Goal: Navigation & Orientation: Find specific page/section

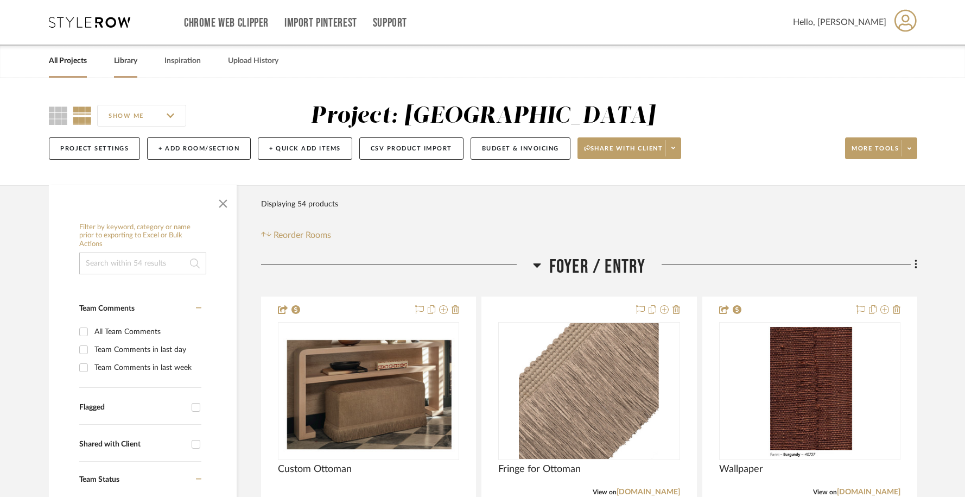
click at [127, 62] on link "Library" at bounding box center [125, 61] width 23 height 15
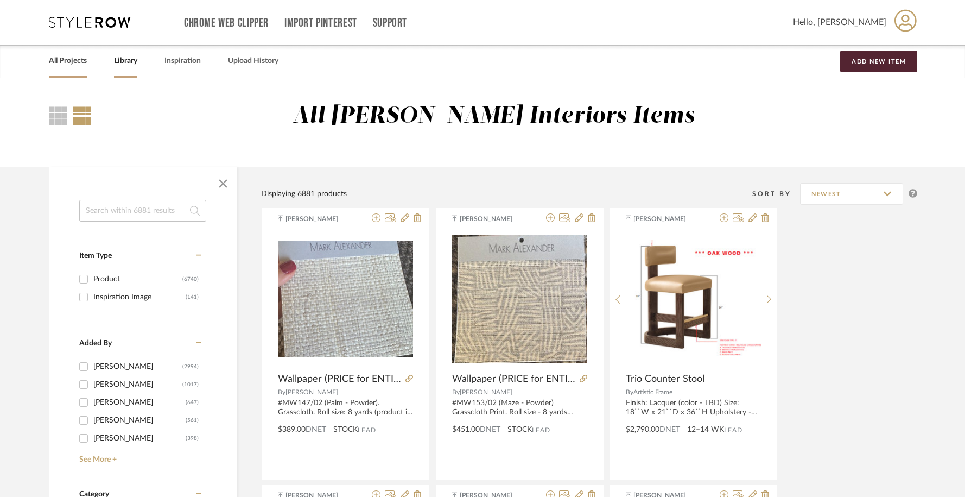
click at [77, 62] on link "All Projects" at bounding box center [68, 61] width 38 height 15
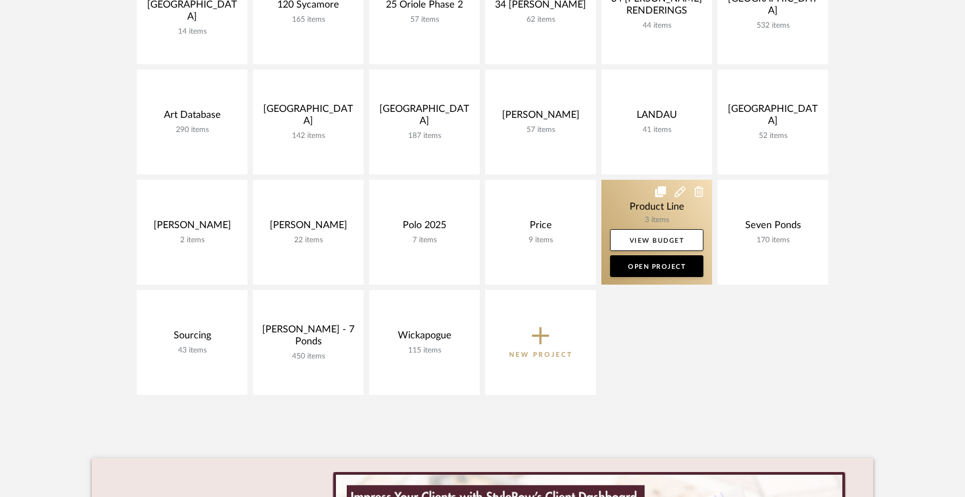
scroll to position [311, 0]
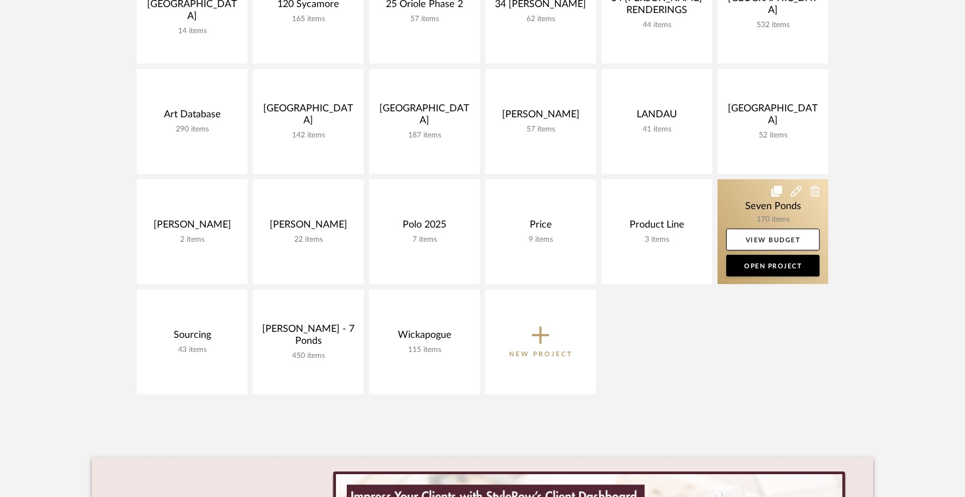
click at [763, 185] on link at bounding box center [773, 231] width 111 height 105
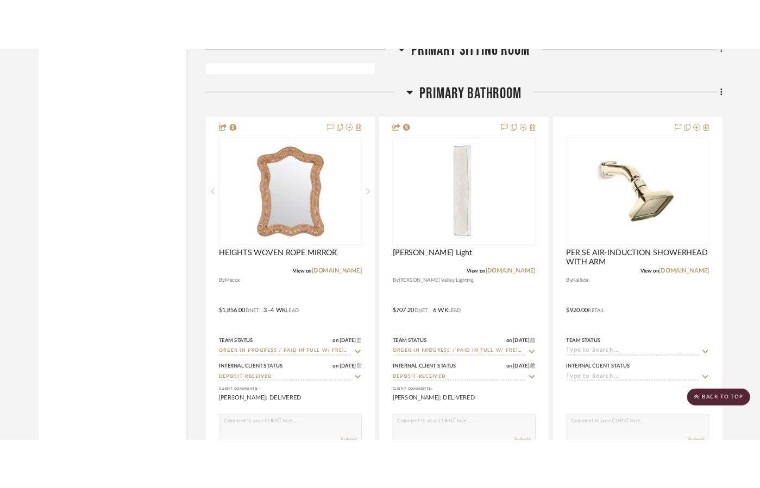
scroll to position [8395, 0]
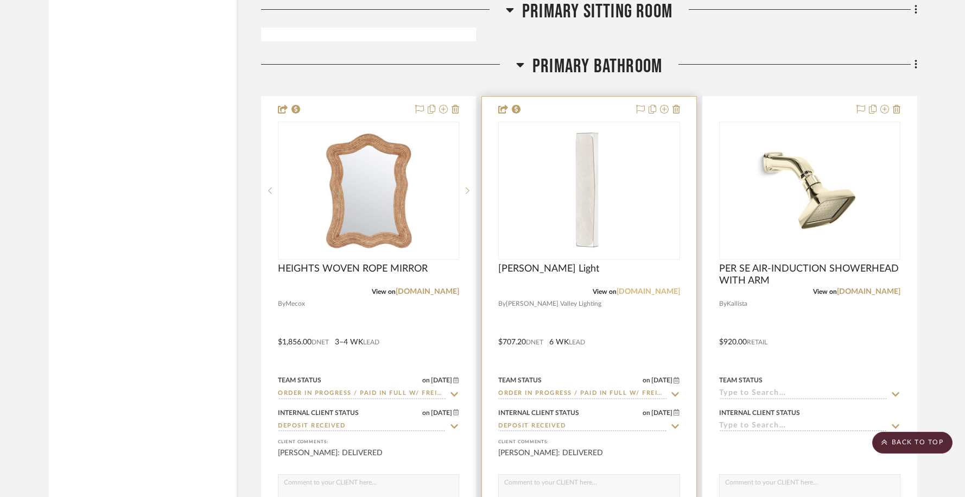
click at [655, 288] on link "[DOMAIN_NAME]" at bounding box center [649, 292] width 64 height 8
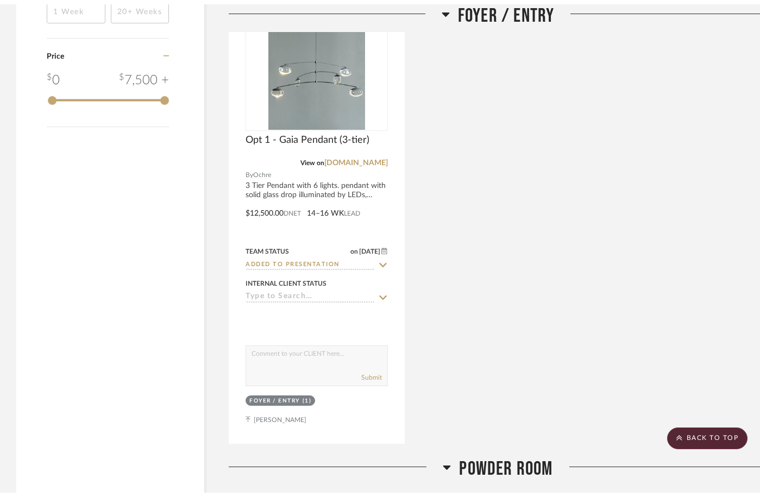
scroll to position [0, 0]
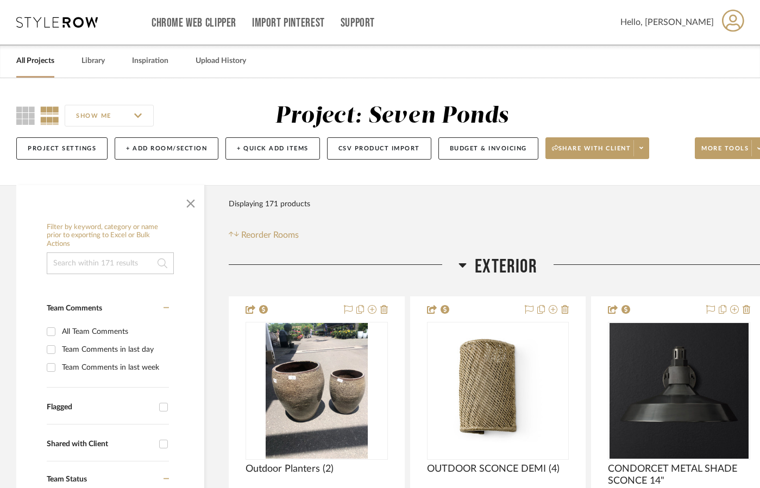
click at [48, 62] on link "All Projects" at bounding box center [35, 61] width 38 height 15
